Goal: Information Seeking & Learning: Learn about a topic

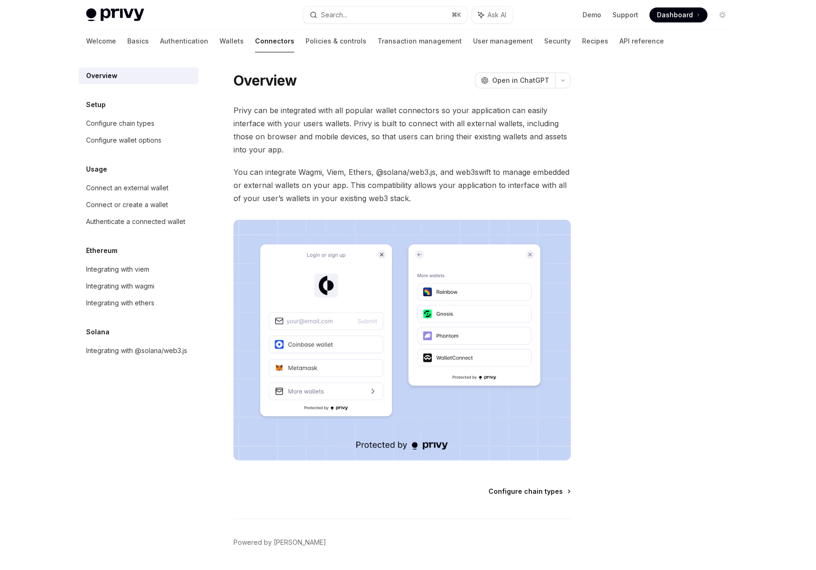
click at [549, 491] on span "Configure chain types" at bounding box center [525, 491] width 74 height 9
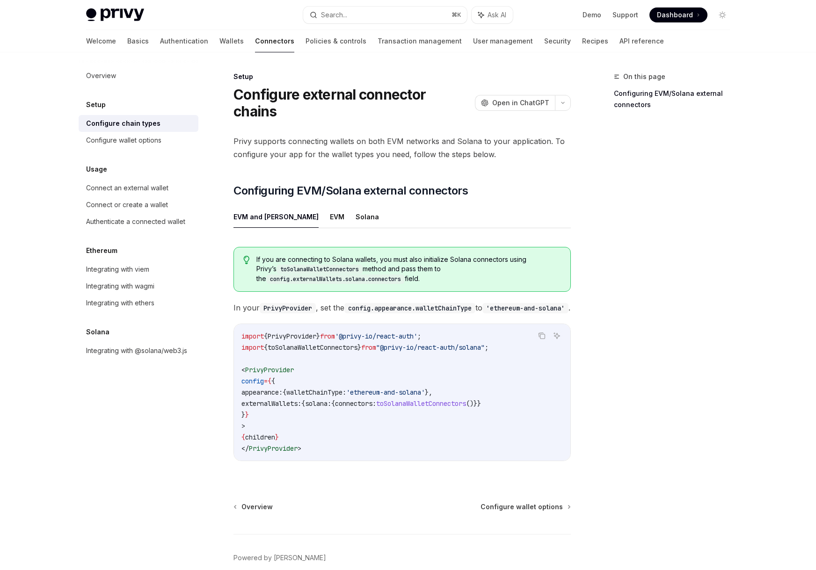
click at [252, 509] on div "Overview Configure wallet options Powered by Mintlify" at bounding box center [401, 558] width 337 height 113
click at [257, 504] on span "Overview" at bounding box center [256, 506] width 31 height 9
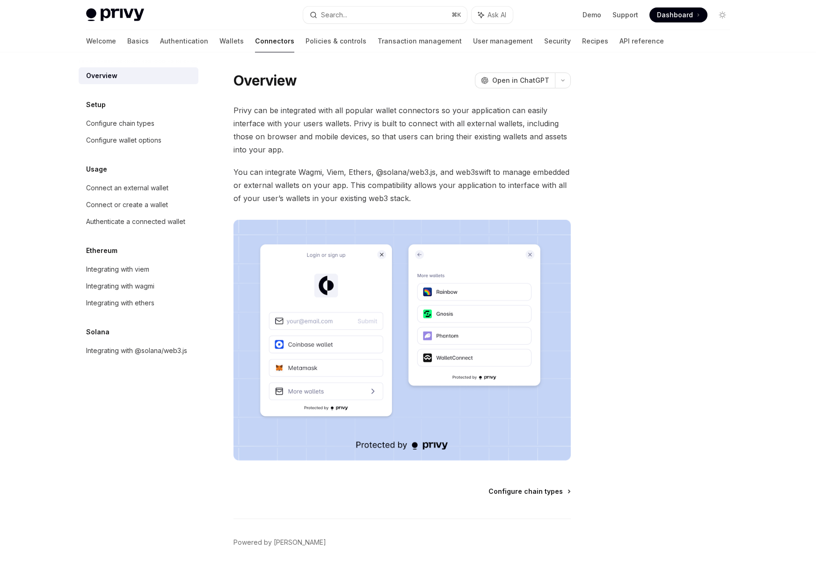
click at [528, 495] on span "Configure chain types" at bounding box center [525, 491] width 74 height 9
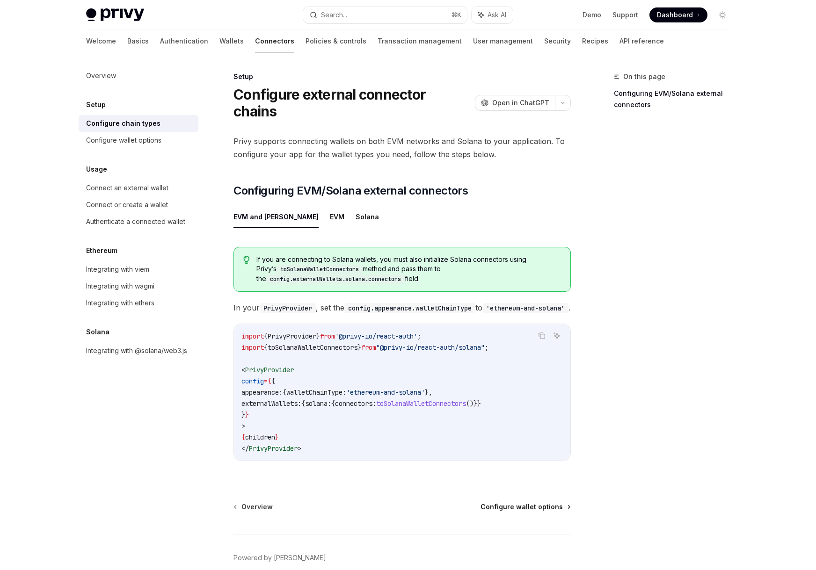
click at [522, 505] on span "Configure wallet options" at bounding box center [521, 506] width 82 height 9
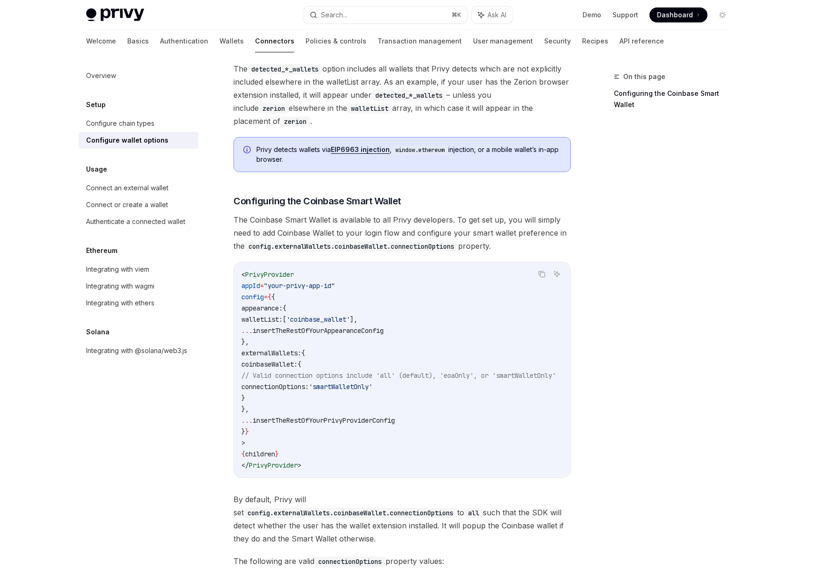
scroll to position [1089, 0]
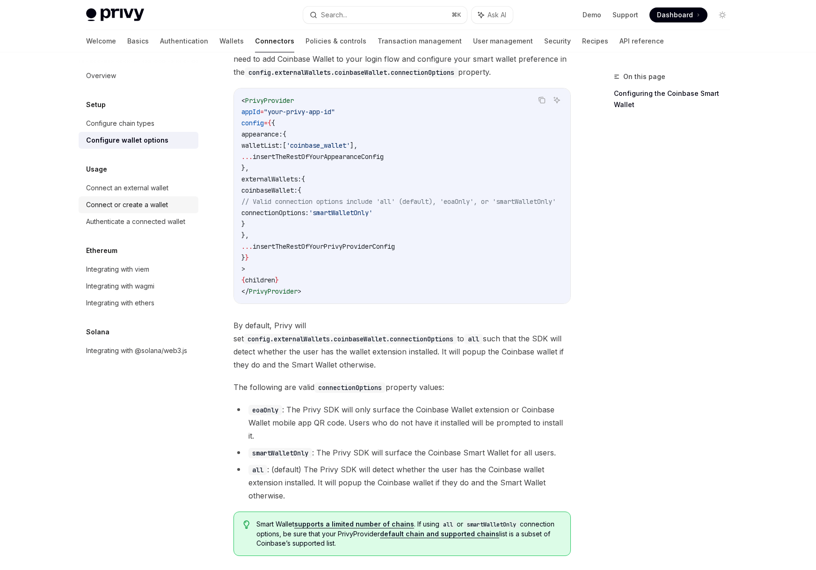
click at [157, 204] on div "Connect or create a wallet" at bounding box center [127, 204] width 82 height 11
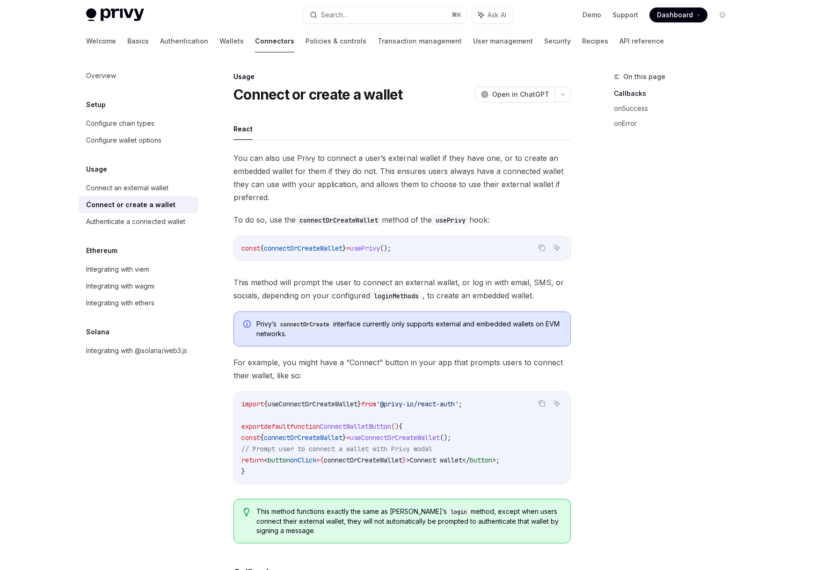
click at [663, 298] on div "On this page Callbacks onSuccess onError" at bounding box center [666, 320] width 142 height 499
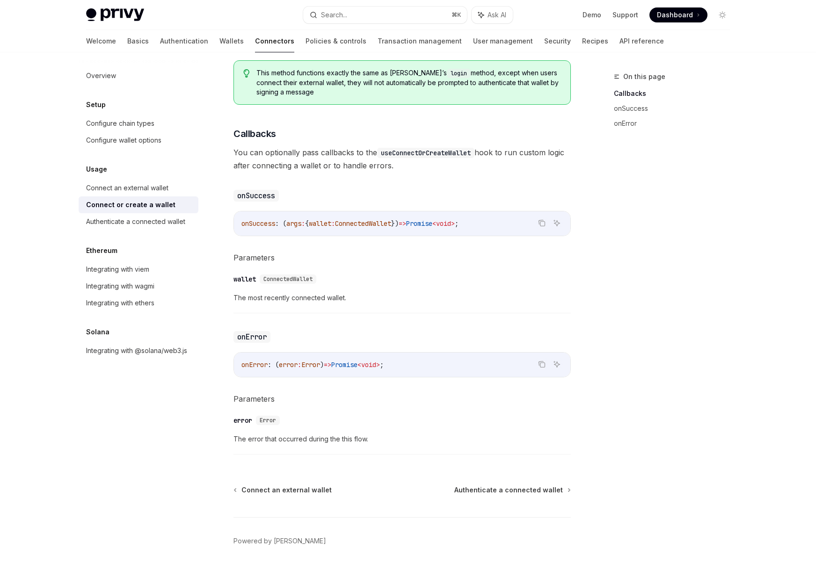
scroll to position [466, 0]
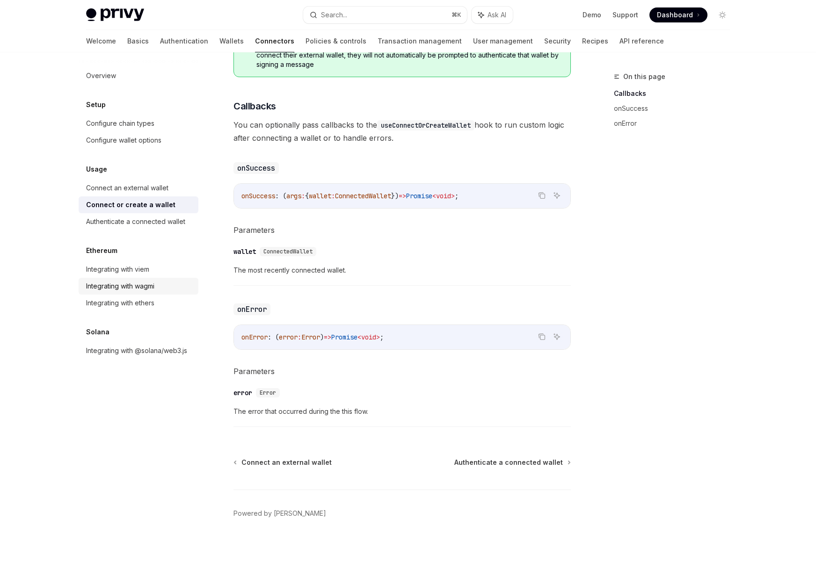
click at [163, 282] on div "Integrating with wagmi" at bounding box center [139, 286] width 107 height 11
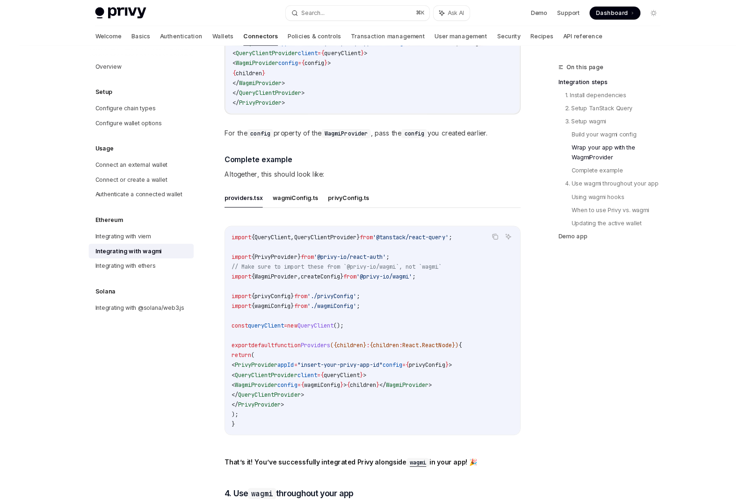
scroll to position [1629, 0]
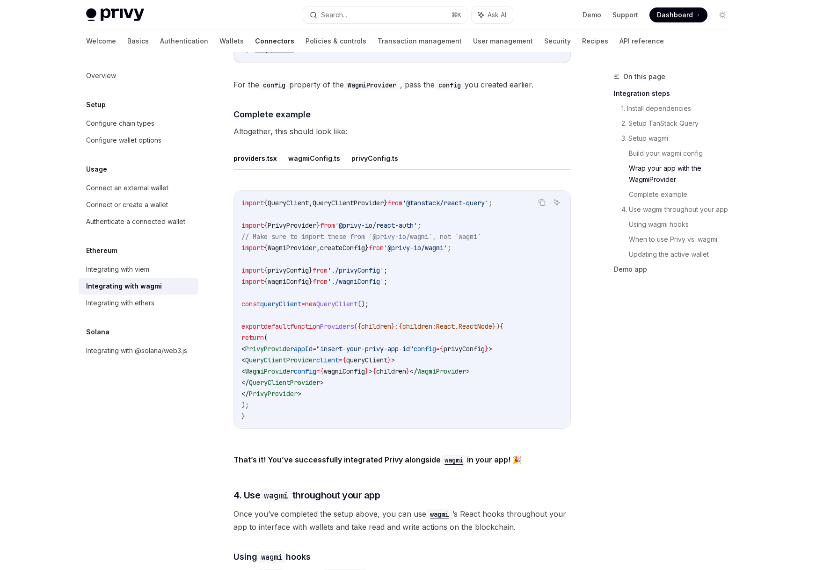
type textarea "*"
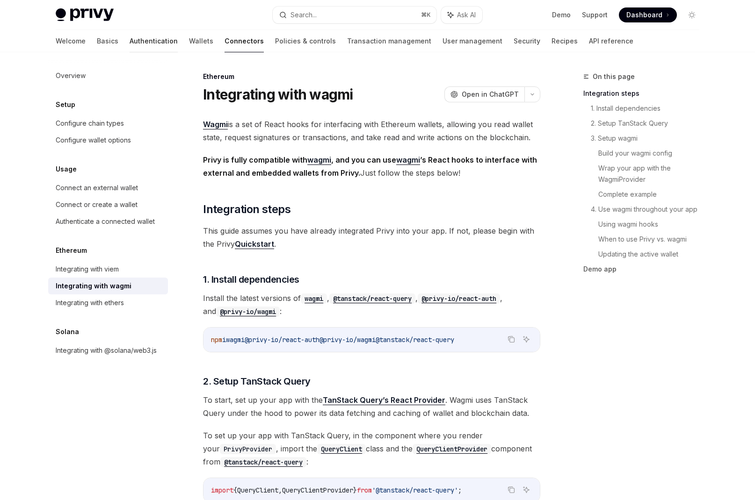
click at [130, 44] on link "Authentication" at bounding box center [154, 41] width 48 height 22
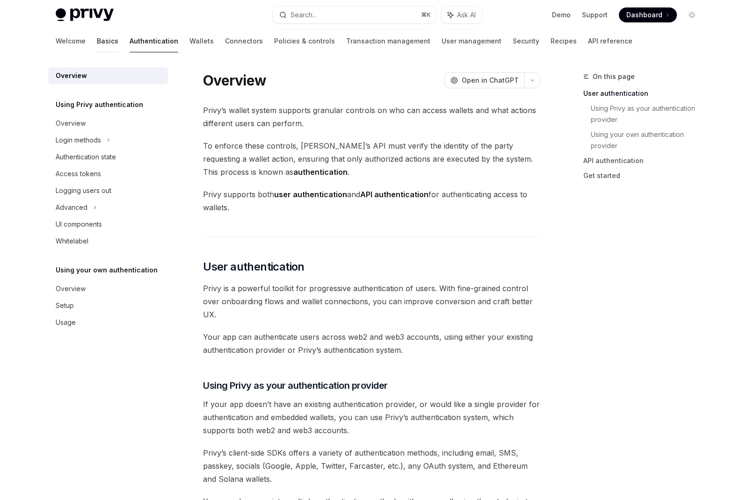
click at [97, 44] on link "Basics" at bounding box center [108, 41] width 22 height 22
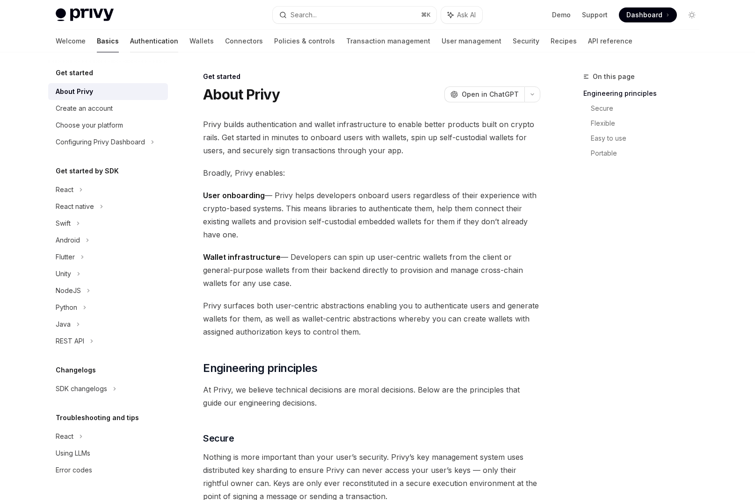
click at [130, 41] on link "Authentication" at bounding box center [154, 41] width 48 height 22
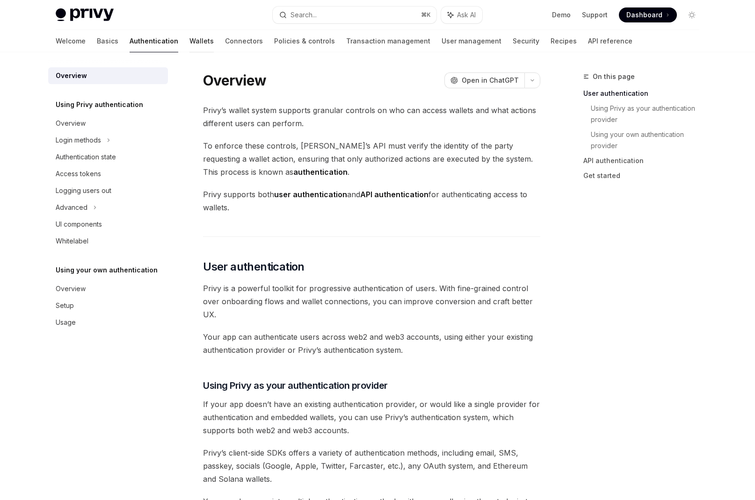
click at [189, 47] on link "Wallets" at bounding box center [201, 41] width 24 height 22
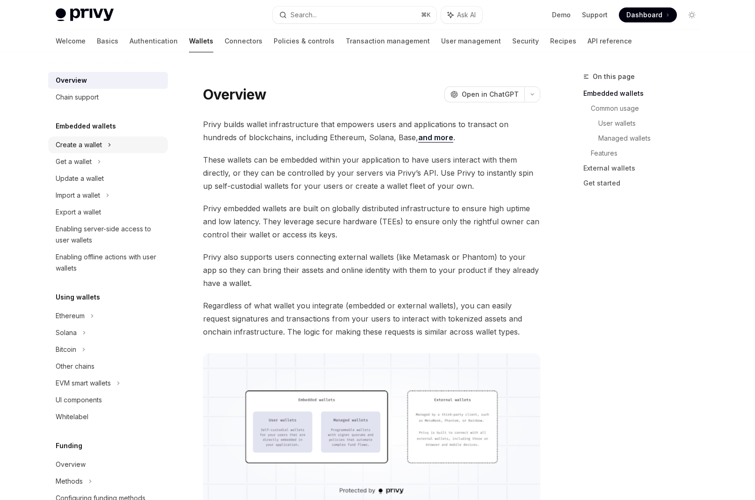
click at [127, 149] on div "Create a wallet" at bounding box center [108, 145] width 120 height 17
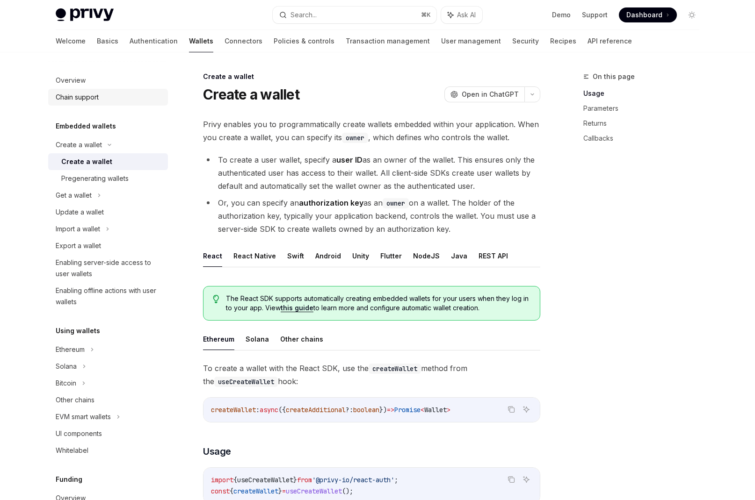
click at [89, 97] on div "Chain support" at bounding box center [77, 97] width 43 height 11
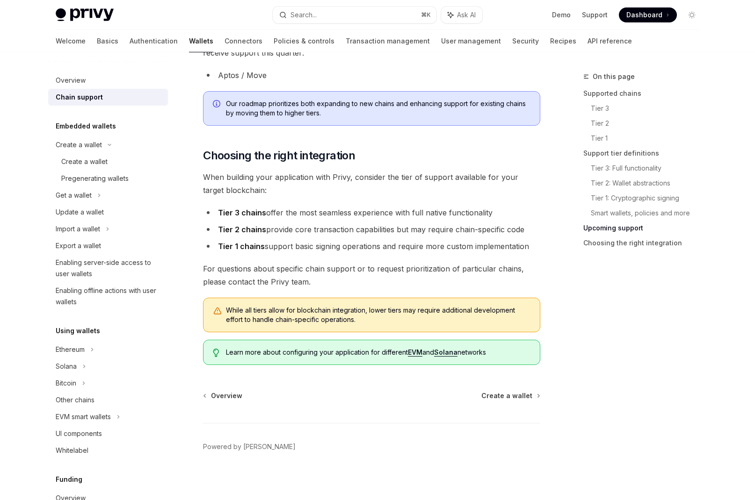
scroll to position [1031, 0]
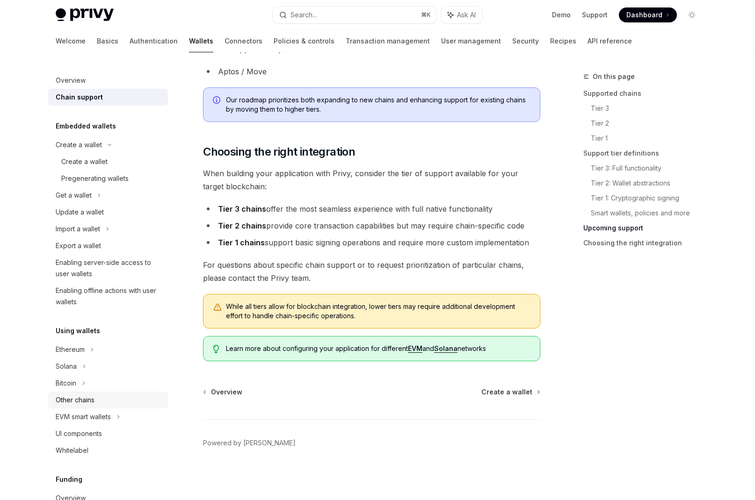
click at [115, 398] on div "Other chains" at bounding box center [109, 400] width 107 height 11
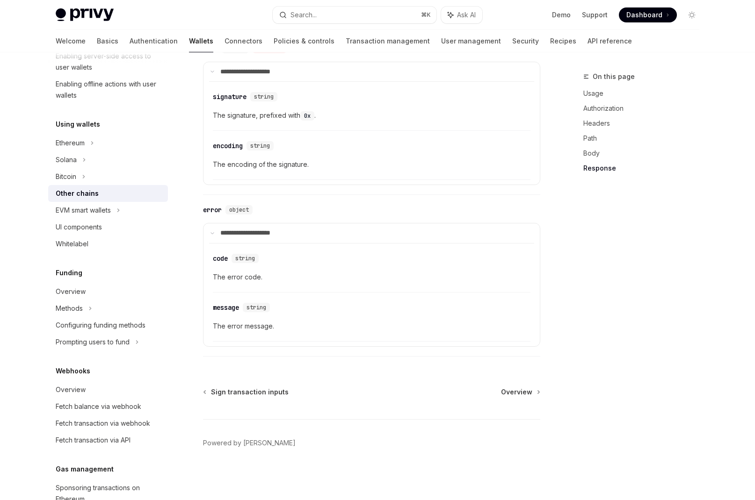
scroll to position [339, 0]
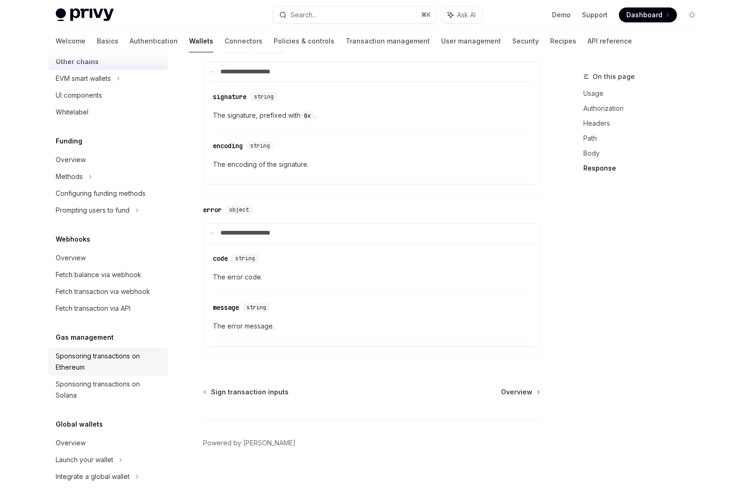
click at [130, 361] on div "Sponsoring transactions on Ethereum" at bounding box center [109, 362] width 107 height 22
type textarea "*"
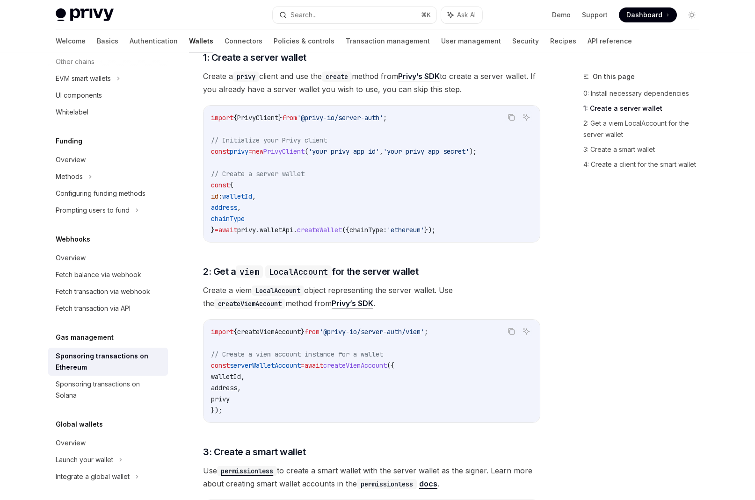
scroll to position [642, 0]
